Goal: Task Accomplishment & Management: Manage account settings

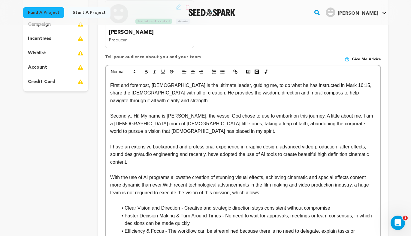
click at [206, 85] on p "First and foremost, [DEMOGRAPHIC_DATA] is the ultimate leader, guiding me, to d…" at bounding box center [243, 93] width 266 height 23
click at [239, 86] on p "First and foremost, [DEMOGRAPHIC_DATA] is the ultimate leader at all times and …" at bounding box center [243, 93] width 266 height 23
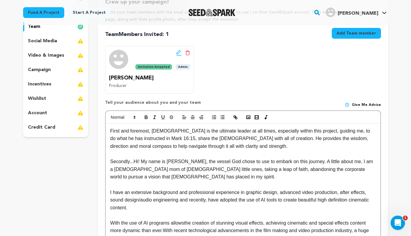
scroll to position [91, 0]
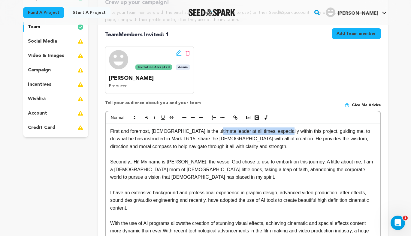
drag, startPoint x: 277, startPoint y: 131, endPoint x: 209, endPoint y: 132, distance: 67.9
click at [209, 132] on p "First and foremost, [DEMOGRAPHIC_DATA] is the ultimate leader at all times, esp…" at bounding box center [243, 139] width 266 height 23
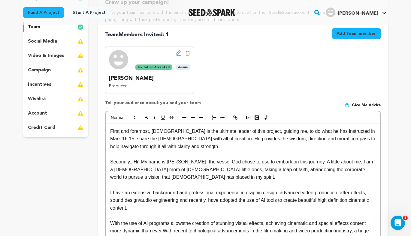
click at [264, 130] on p "First and foremost, [DEMOGRAPHIC_DATA] is the ultimate leader of this project, …" at bounding box center [243, 139] width 266 height 23
click at [217, 162] on p "Secondly...Hi! My name is [PERSON_NAME], the vessel God chose to use to embark …" at bounding box center [243, 169] width 266 height 23
click at [251, 161] on p "Secondly...Hi! My name is [PERSON_NAME], the vessel God has chose to use to emb…" at bounding box center [243, 169] width 266 height 23
click at [264, 163] on p "Secondly...Hi! My name is [PERSON_NAME], the vessel God has chose to embark on …" at bounding box center [243, 169] width 266 height 23
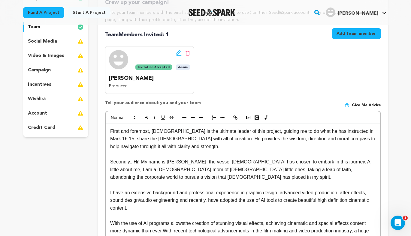
click at [368, 169] on p "Secondly...Hi! My name is [PERSON_NAME], the vessel [DEMOGRAPHIC_DATA] has chos…" at bounding box center [243, 169] width 266 height 23
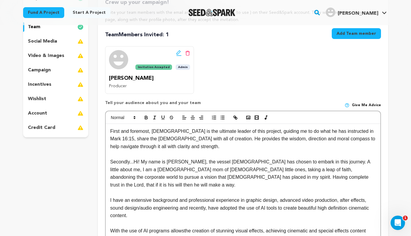
click at [221, 176] on p "Secondly...Hi! My name is [PERSON_NAME], the vessel [DEMOGRAPHIC_DATA] has chos…" at bounding box center [243, 173] width 266 height 31
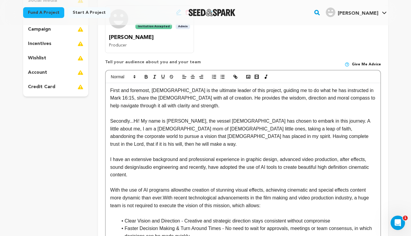
scroll to position [132, 0]
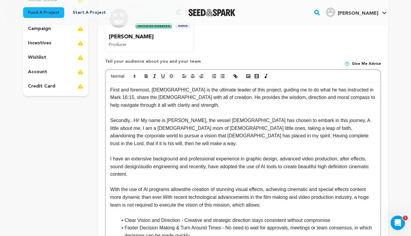
click at [231, 136] on p "Secondly...Hi! My name is [PERSON_NAME], the vessel [DEMOGRAPHIC_DATA] has chos…" at bounding box center [243, 132] width 266 height 31
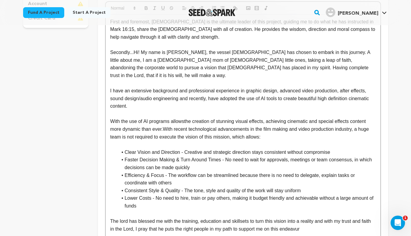
scroll to position [201, 0]
click at [170, 117] on p "With the use of AI programs allowsthe creation of stunning visual effects, achi…" at bounding box center [243, 128] width 266 height 23
click at [356, 117] on p "With the use of AI programs, it allows the creation of stunning visual effects,…" at bounding box center [243, 128] width 266 height 23
click at [370, 117] on p "With the use of AI programs, it allows the creation of stunning visual effects,…" at bounding box center [243, 128] width 266 height 23
click at [162, 122] on p "With the use of AI programs, it allows the creation of stunning visual effects,…" at bounding box center [243, 128] width 266 height 23
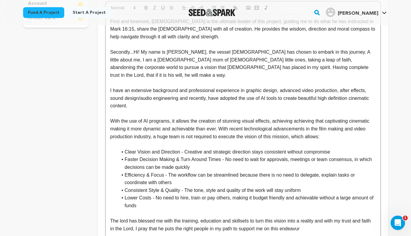
click at [293, 128] on p "With the use of AI programs, it allows the creation of stunning visual effects,…" at bounding box center [243, 128] width 266 height 23
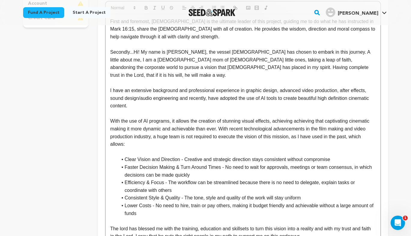
click at [296, 129] on p "With the use of AI programs, it allows the creation of stunning visual effects,…" at bounding box center [243, 132] width 266 height 31
click at [169, 117] on p "With the use of AI programs, it allows the creation of stunning visual effects,…" at bounding box center [243, 132] width 266 height 31
click at [179, 117] on p "With the use of AI technology, it allows the creation of stunning visual effect…" at bounding box center [243, 132] width 266 height 31
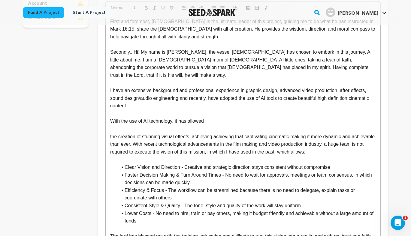
click at [225, 117] on p "With the use of AI technology, it has allowed" at bounding box center [243, 121] width 266 height 8
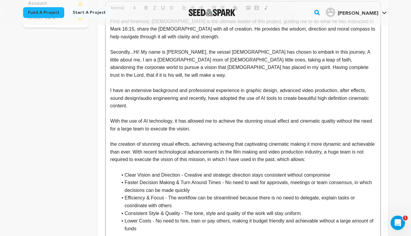
click at [243, 117] on p "With the use of AI technology, it has allowed me to achieve the stunning visual…" at bounding box center [243, 124] width 266 height 15
click at [281, 117] on p "With the use of AI technology, it has allowed me to achieve stunning visual eff…" at bounding box center [243, 124] width 266 height 15
click at [331, 117] on p "With the use of AI technology, it has allowed me to achieve stunning visual eff…" at bounding box center [243, 124] width 266 height 15
drag, startPoint x: 206, startPoint y: 122, endPoint x: 157, endPoint y: 123, distance: 49.0
click at [157, 123] on p "With the use of AI technology, it has allowed me to achieve stunning visual eff…" at bounding box center [243, 124] width 266 height 15
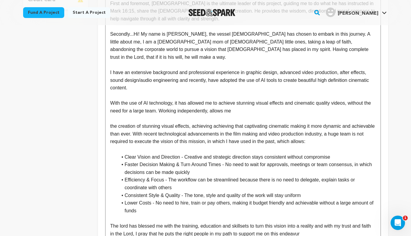
scroll to position [219, 0]
drag, startPoint x: 333, startPoint y: 134, endPoint x: 106, endPoint y: 117, distance: 227.7
click at [106, 117] on div "First and foremost, [DEMOGRAPHIC_DATA] is the ultimate leader of this project, …" at bounding box center [243, 122] width 275 height 253
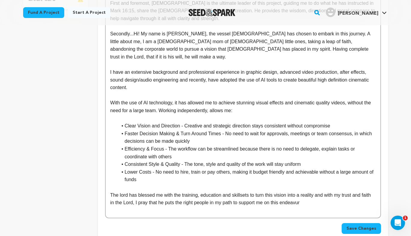
click at [161, 102] on p "With the use of AI technology, it has allowed me to achieve stunning visual eff…" at bounding box center [243, 106] width 266 height 15
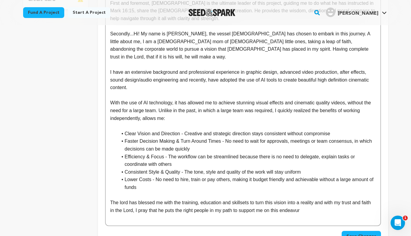
click at [142, 112] on p "With the use of AI technology, it has allowed me to achieve stunning visual eff…" at bounding box center [243, 110] width 266 height 23
click at [271, 104] on p "With the use of AI technology, it has allowed me to achieve stunning visual eff…" at bounding box center [243, 110] width 266 height 23
click at [171, 111] on p "With the use of AI technology, it has allowed me to achieve stunning visual eff…" at bounding box center [243, 110] width 266 height 23
click at [121, 199] on p "The lord has blessed me with the training, education and skillsets to turn this…" at bounding box center [243, 206] width 266 height 15
click at [287, 199] on p "The Lord has blessed me with the training, education and skillsets to turn this…" at bounding box center [243, 206] width 266 height 15
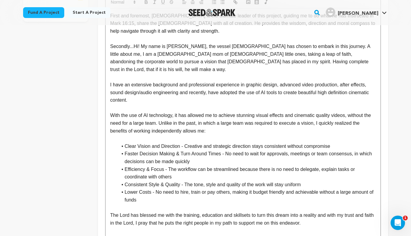
scroll to position [207, 0]
drag, startPoint x: 345, startPoint y: 77, endPoint x: 350, endPoint y: 67, distance: 11.3
click at [350, 73] on p at bounding box center [243, 77] width 266 height 8
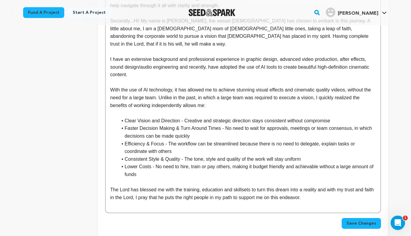
scroll to position [232, 0]
click at [372, 59] on p "I have an extensive background and professional experience in graphic design, a…" at bounding box center [243, 66] width 266 height 23
click at [314, 86] on p "With the use of AI technology, it has allowed me to achieve stunning visual eff…" at bounding box center [243, 97] width 266 height 23
click at [318, 59] on p "I have an extensive background and professional experience in graphic design, a…" at bounding box center [243, 66] width 266 height 23
drag, startPoint x: 140, startPoint y: 67, endPoint x: 320, endPoint y: 58, distance: 180.2
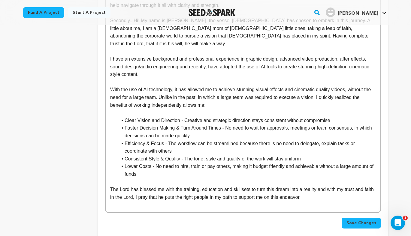
click at [320, 58] on p "I have an extensive background and professional experience in graphic design, a…" at bounding box center [243, 66] width 266 height 23
click at [151, 66] on p "I have an extensive background and professional experience in graphic design, a…" at bounding box center [243, 66] width 266 height 23
click at [355, 220] on span "Save Changes" at bounding box center [362, 223] width 30 height 6
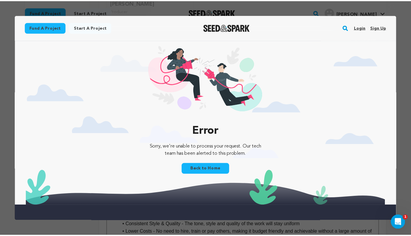
scroll to position [0, 0]
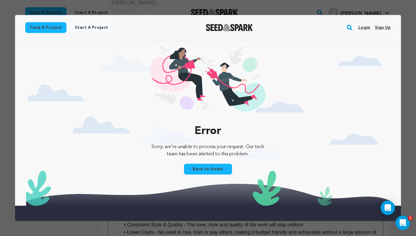
click at [406, 109] on div at bounding box center [208, 118] width 416 height 236
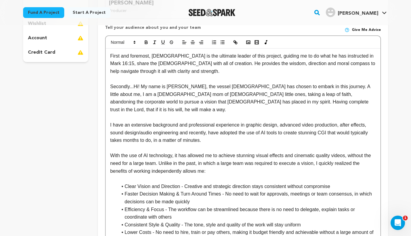
click at [249, 98] on p "Secondly...Hi! My name is [PERSON_NAME], the vessel [DEMOGRAPHIC_DATA] has chos…" at bounding box center [243, 98] width 266 height 31
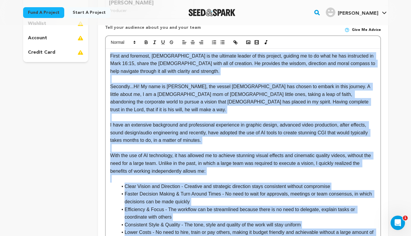
copy div "First and foremost, [DEMOGRAPHIC_DATA] is the ultimate leader of this project, …"
click at [347, 114] on p at bounding box center [243, 118] width 266 height 8
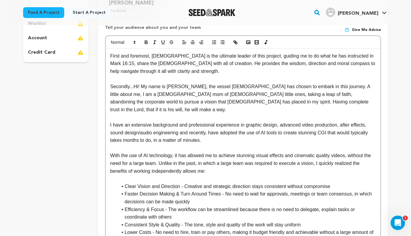
click at [350, 125] on p "I have an extensive background and professional experience in graphic design, a…" at bounding box center [243, 132] width 266 height 23
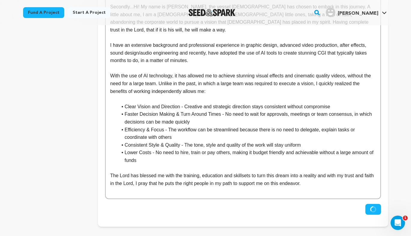
scroll to position [247, 0]
click at [242, 76] on p "With the use of AI technology, it has allowed me to achieve stunning visual eff…" at bounding box center [243, 82] width 266 height 23
click at [192, 83] on p "With the use of AI technology, it has allowed me to achieve stunning visual eff…" at bounding box center [243, 82] width 266 height 23
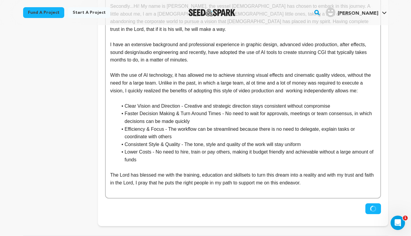
click at [174, 76] on p "With the use of AI technology, it has allowed me to achieve stunning visual eff…" at bounding box center [243, 82] width 266 height 23
click at [204, 77] on p "With the use of AI technology, it has allowed me to achieve stunning visual eff…" at bounding box center [243, 82] width 266 height 23
